Goal: Information Seeking & Learning: Learn about a topic

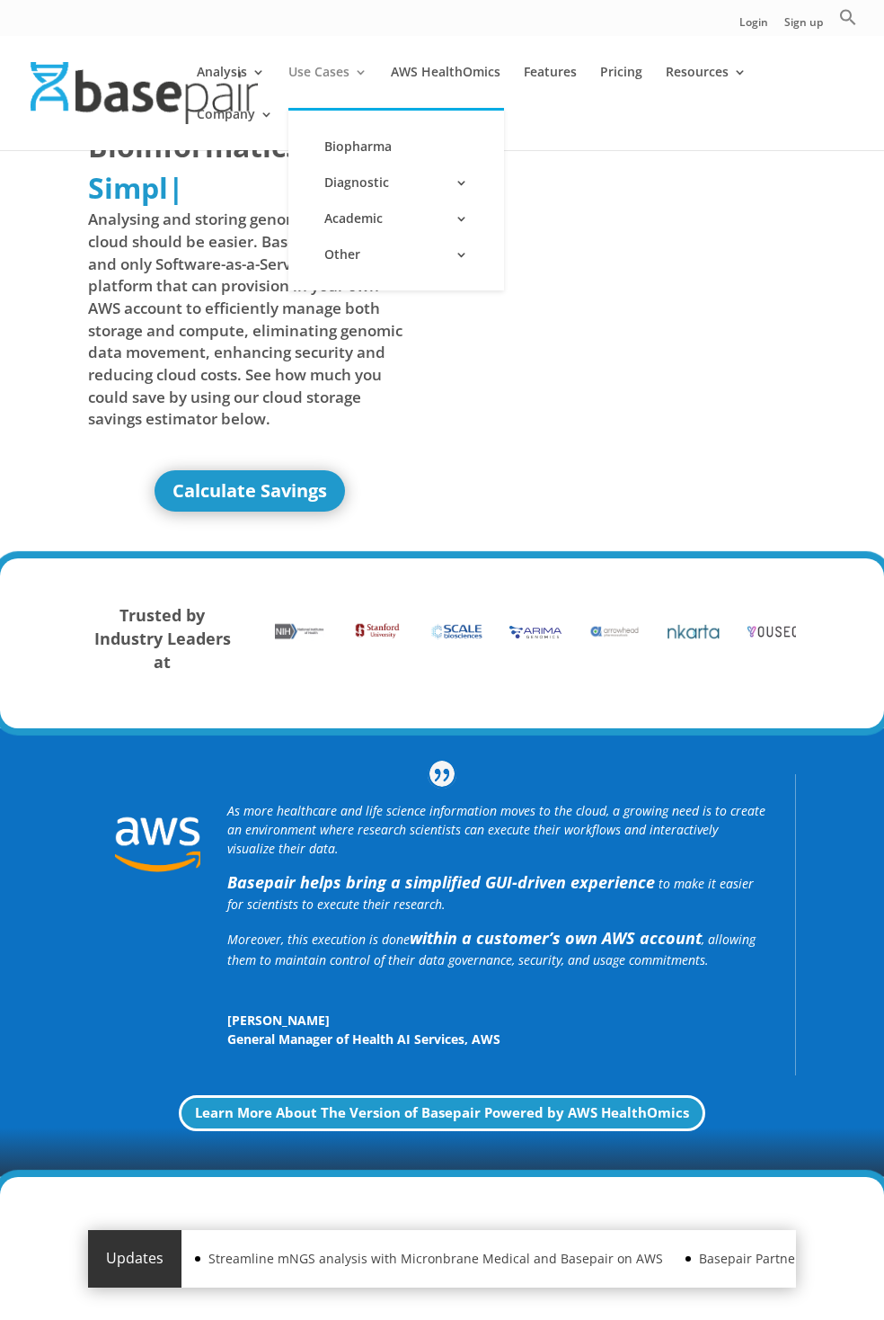
click at [328, 86] on link "Use Cases" at bounding box center [328, 87] width 79 height 42
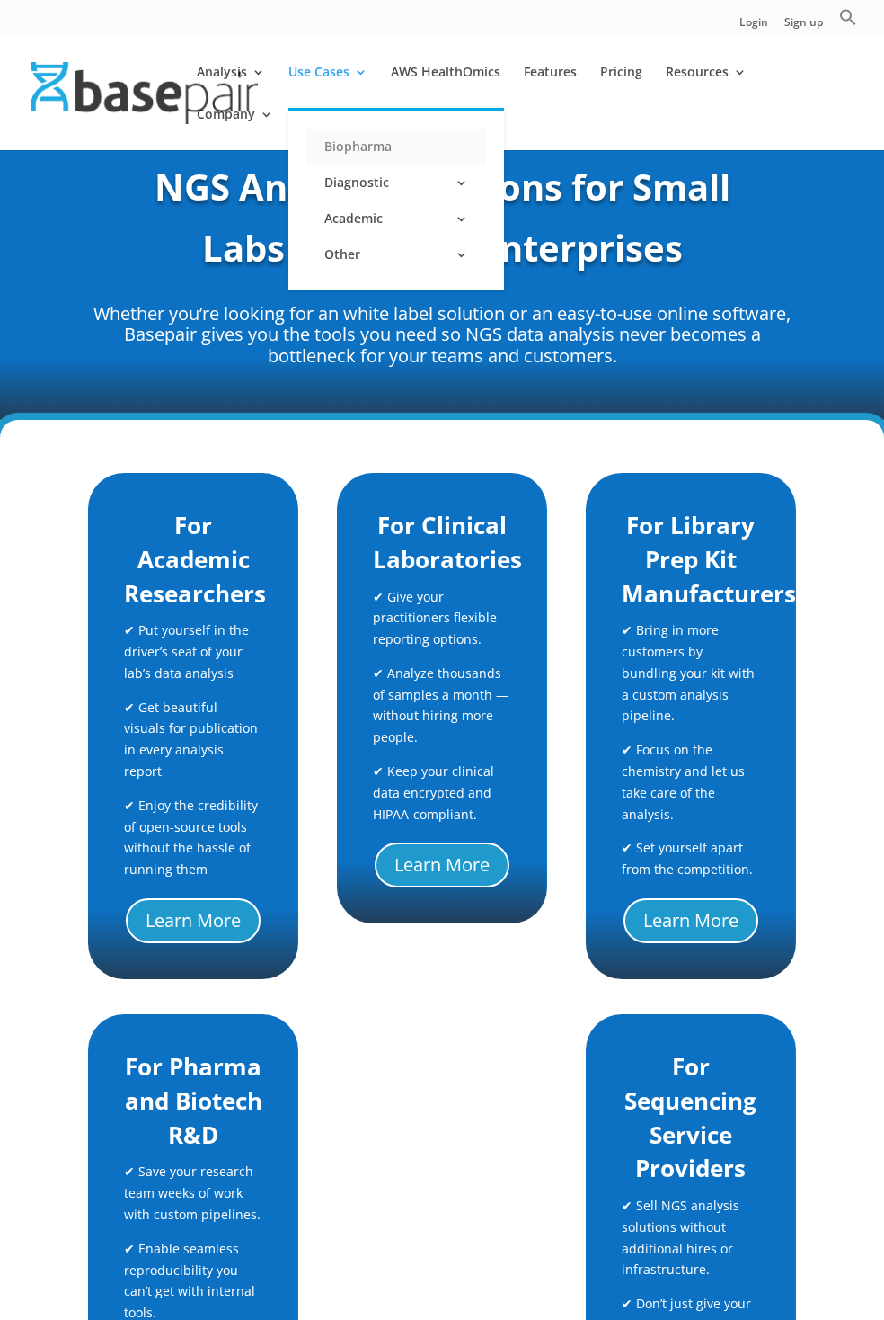
click at [396, 147] on link "Biopharma" at bounding box center [397, 147] width 180 height 36
